Goal: Transaction & Acquisition: Book appointment/travel/reservation

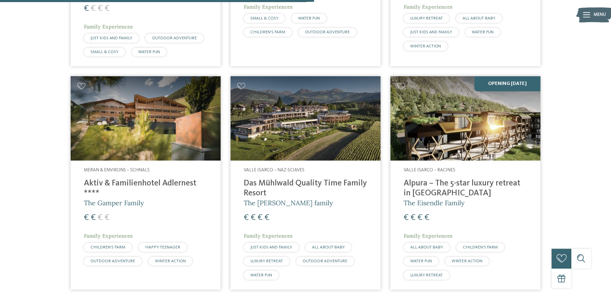
scroll to position [625, 0]
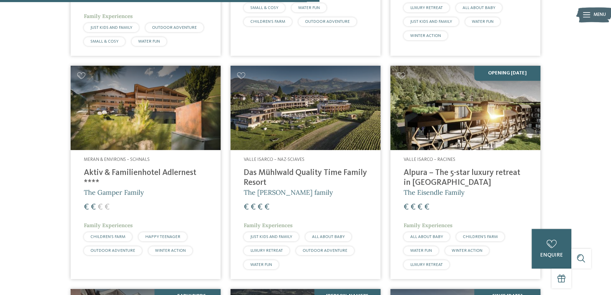
click at [272, 168] on h4 "Das Mühlwald Quality Time Family Resort" at bounding box center [305, 178] width 123 height 20
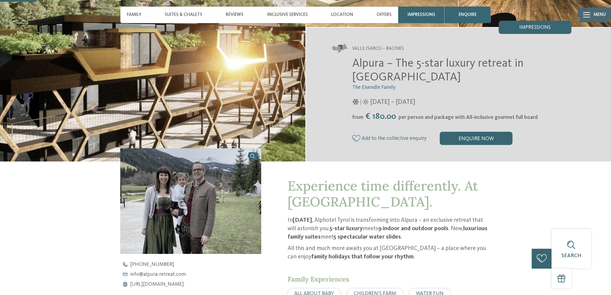
scroll to position [180, 0]
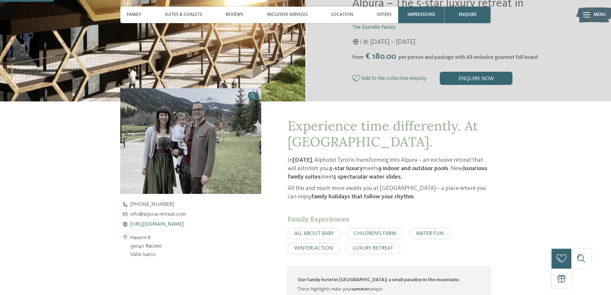
click at [181, 223] on span "https://www.alpura-retreat.com/en" at bounding box center [157, 224] width 54 height 5
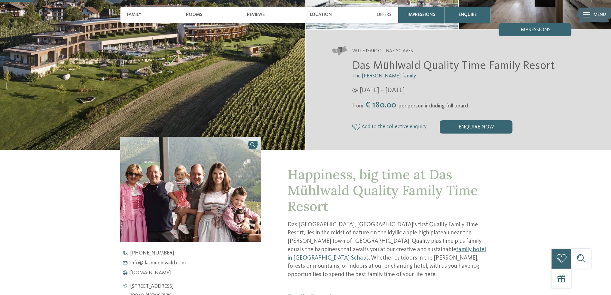
scroll to position [120, 0]
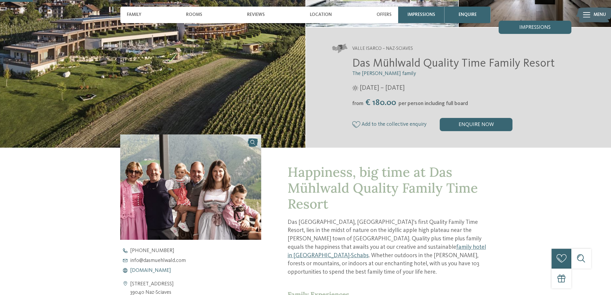
click at [166, 271] on span "www.dasmuehlwald.com" at bounding box center [150, 270] width 41 height 5
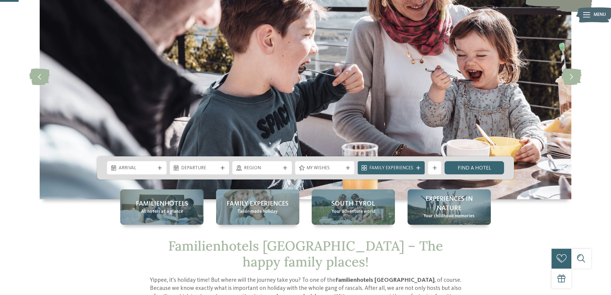
scroll to position [90, 0]
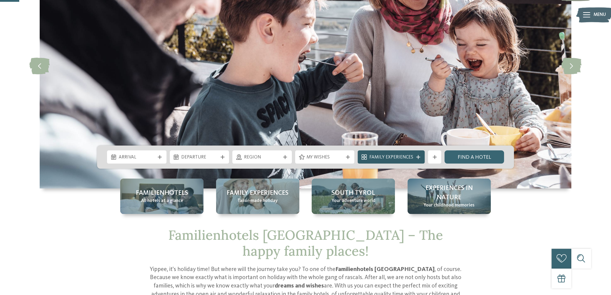
click at [416, 159] on icon at bounding box center [418, 157] width 4 height 4
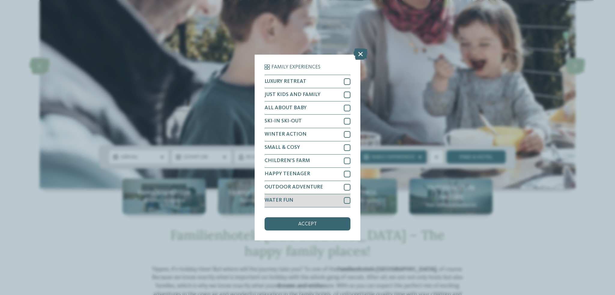
click at [346, 199] on div at bounding box center [347, 200] width 7 height 7
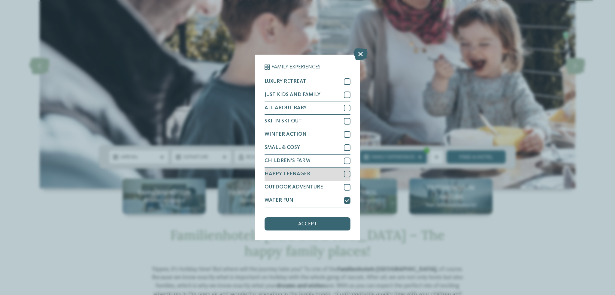
click at [346, 175] on div at bounding box center [347, 174] width 7 height 7
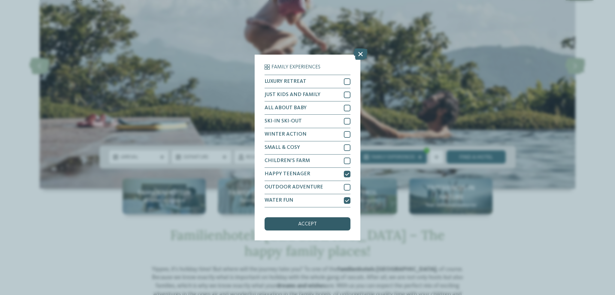
click at [305, 223] on span "accept" at bounding box center [307, 224] width 19 height 5
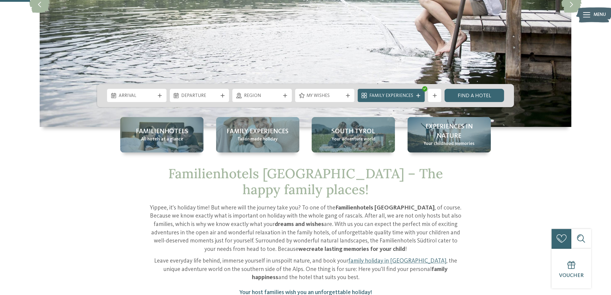
scroll to position [150, 0]
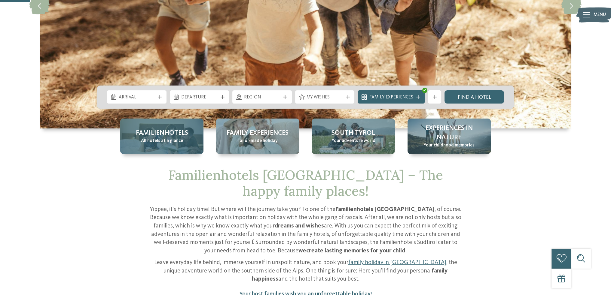
click at [176, 141] on span "All hotels at a glance" at bounding box center [162, 141] width 42 height 7
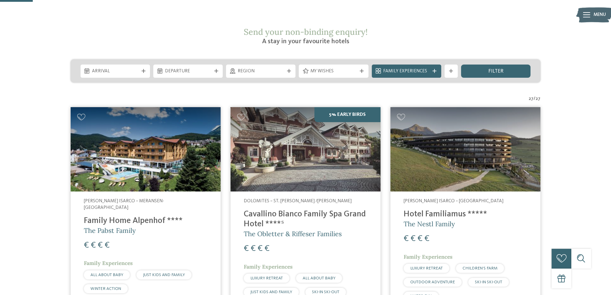
scroll to position [120, 0]
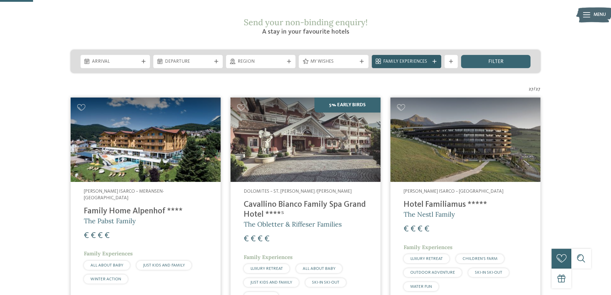
click at [426, 59] on span "Family Experiences" at bounding box center [406, 62] width 46 height 7
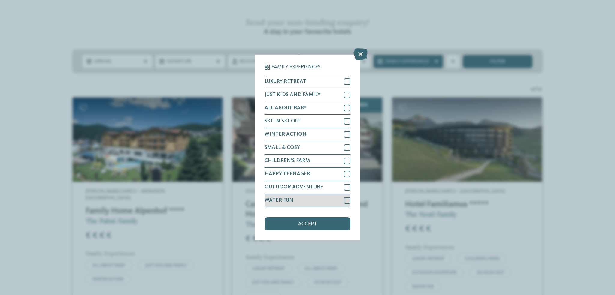
click at [346, 202] on div at bounding box center [347, 200] width 7 height 7
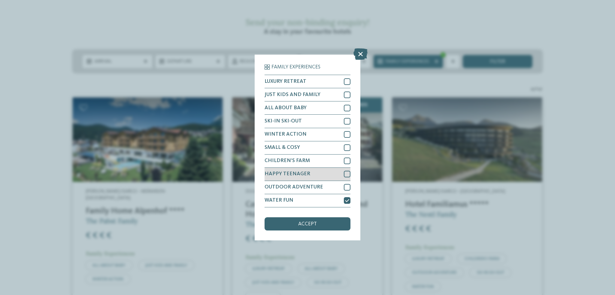
click at [346, 173] on div at bounding box center [347, 174] width 7 height 7
click at [324, 226] on div "accept" at bounding box center [308, 223] width 86 height 13
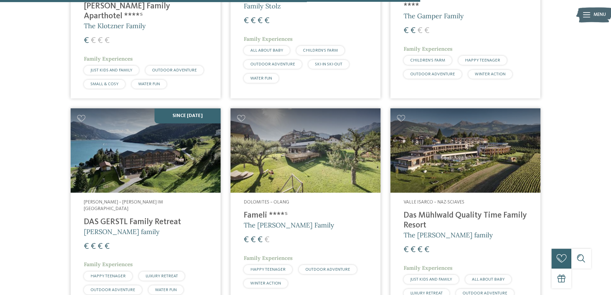
scroll to position [835, 0]
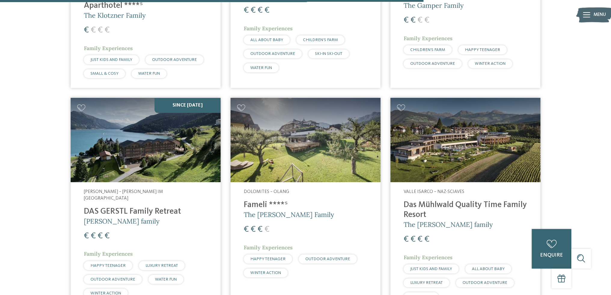
click at [126, 207] on h4 "DAS GERSTL Family Retreat" at bounding box center [145, 212] width 123 height 10
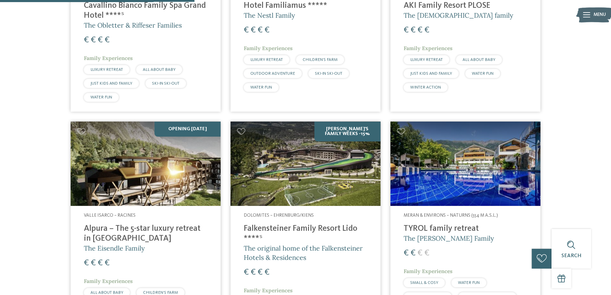
scroll to position [384, 0]
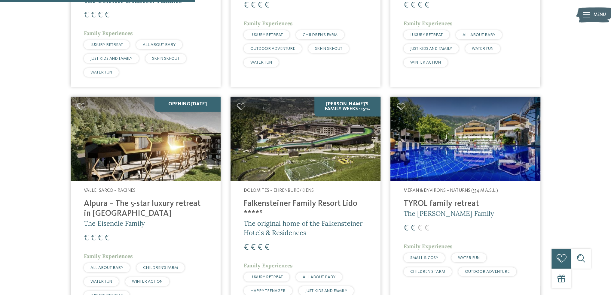
click at [472, 147] on img at bounding box center [465, 139] width 150 height 84
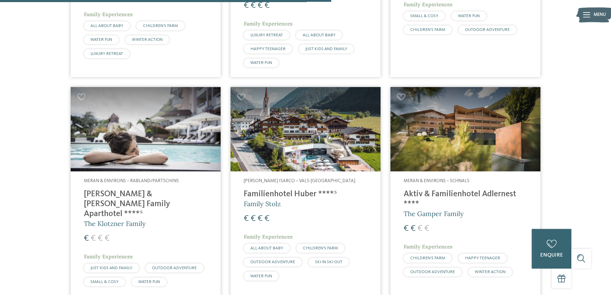
scroll to position [655, 0]
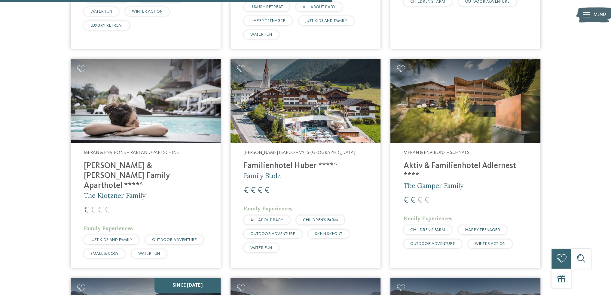
click at [454, 113] on img at bounding box center [465, 101] width 150 height 84
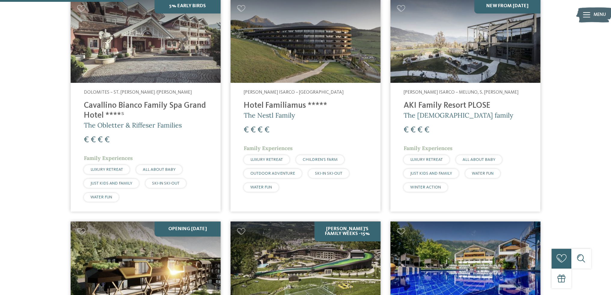
scroll to position [234, 0]
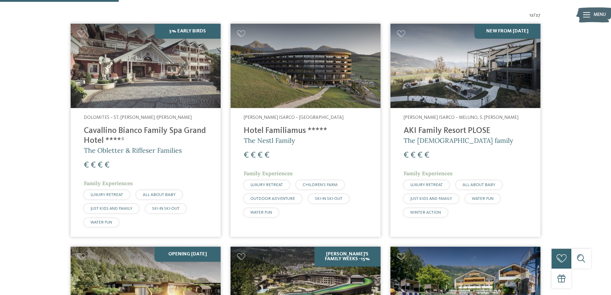
click at [302, 83] on img at bounding box center [305, 66] width 150 height 84
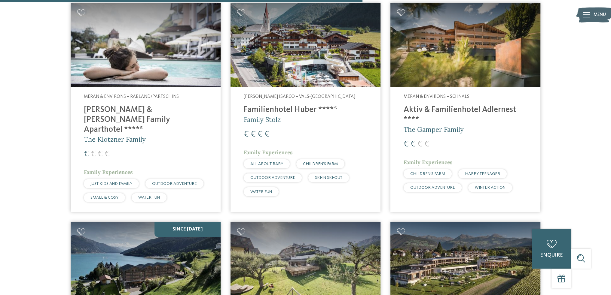
scroll to position [715, 0]
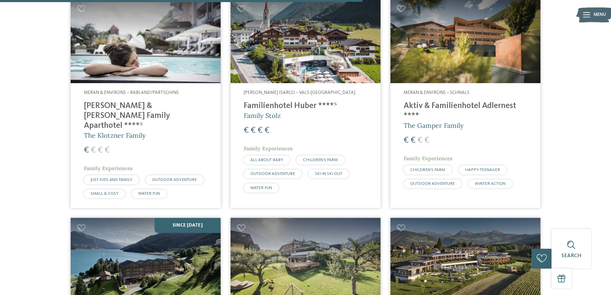
click at [157, 57] on img at bounding box center [146, 41] width 150 height 84
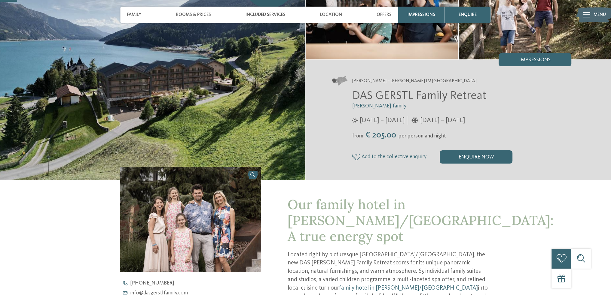
scroll to position [150, 0]
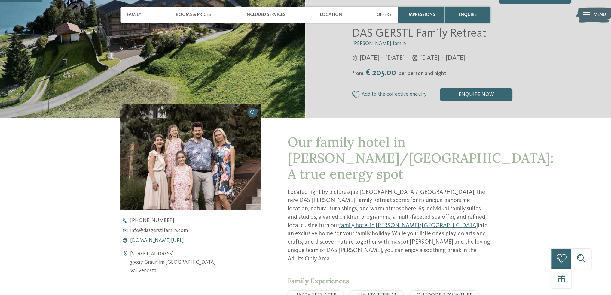
click at [182, 239] on span "www.dasgerstlfamily.com/en" at bounding box center [157, 240] width 54 height 5
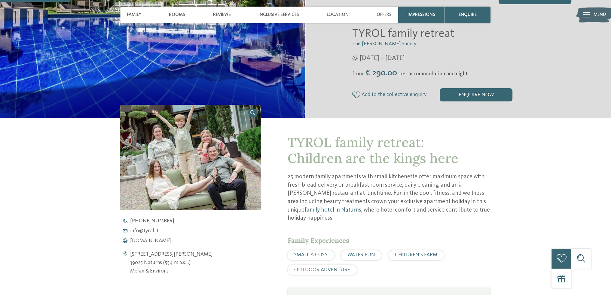
scroll to position [240, 0]
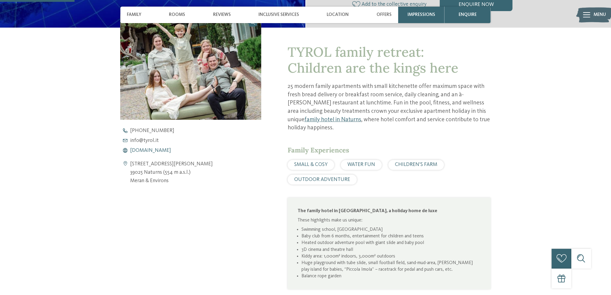
click at [150, 150] on span "www.tyrol.it" at bounding box center [150, 150] width 41 height 5
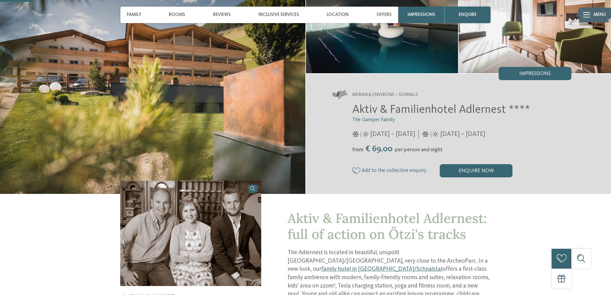
scroll to position [120, 0]
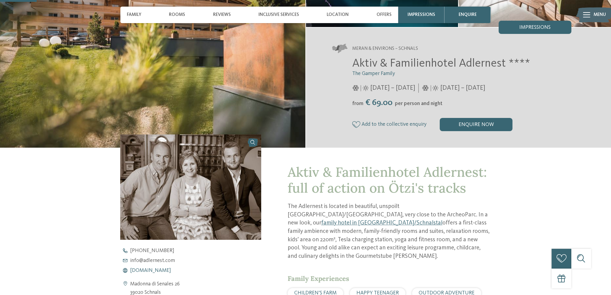
click at [154, 270] on span "[DOMAIN_NAME]" at bounding box center [150, 270] width 41 height 5
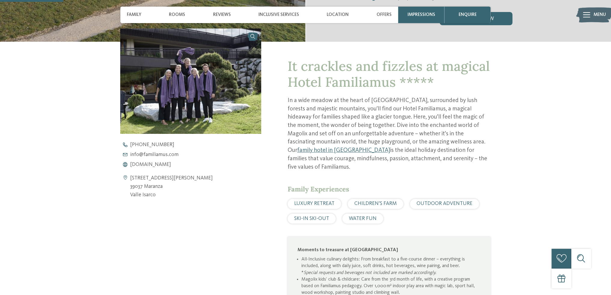
scroll to position [240, 0]
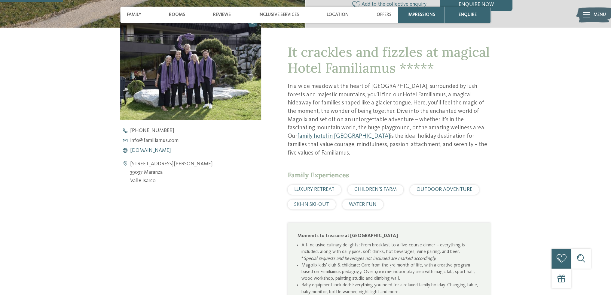
click at [156, 150] on span "www.familiamus.com" at bounding box center [150, 150] width 41 height 5
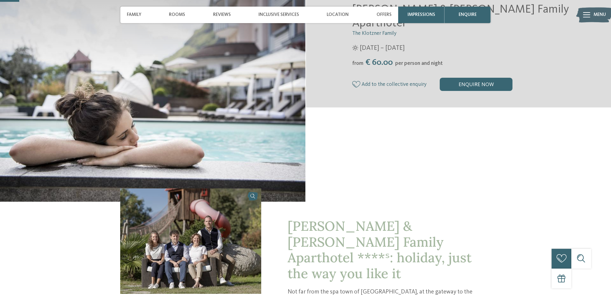
scroll to position [180, 0]
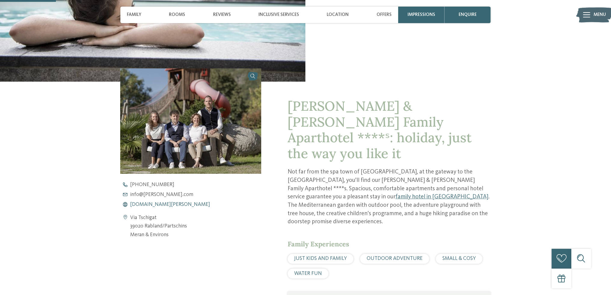
click at [166, 203] on span "[DOMAIN_NAME][PERSON_NAME]" at bounding box center [170, 204] width 80 height 5
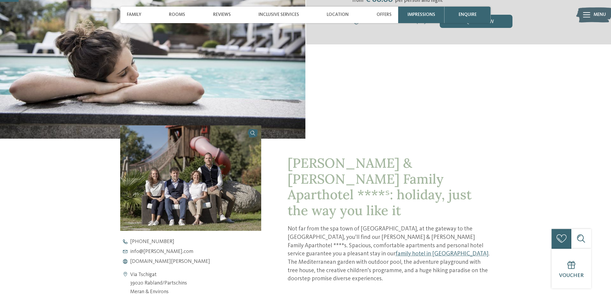
scroll to position [60, 0]
